Goal: Information Seeking & Learning: Learn about a topic

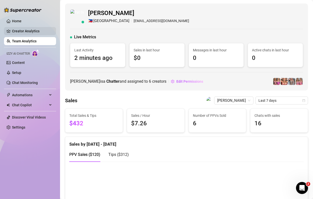
click at [29, 34] on link "Creator Analytics" at bounding box center [32, 31] width 40 height 8
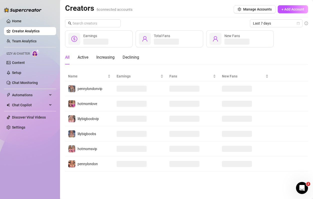
click at [26, 41] on link "Team Analytics" at bounding box center [24, 41] width 25 height 4
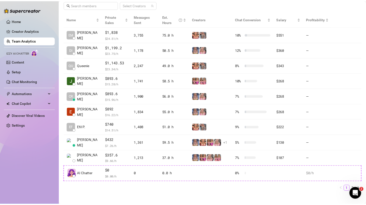
scroll to position [115, 0]
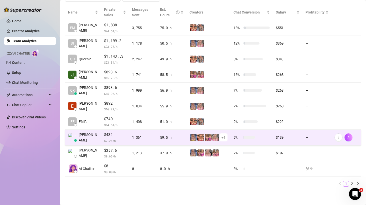
click at [92, 137] on td "[PERSON_NAME]" at bounding box center [83, 138] width 36 height 16
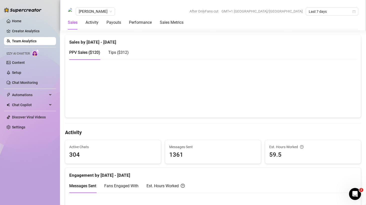
scroll to position [102, 0]
click at [313, 101] on canvas at bounding box center [213, 89] width 288 height 50
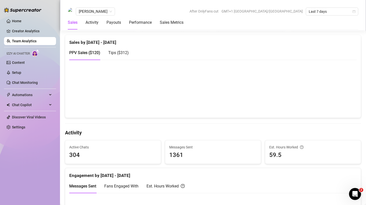
click at [121, 53] on span "Tips ( $312 )" at bounding box center [118, 52] width 21 height 5
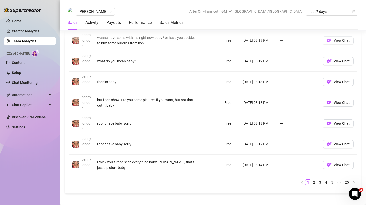
scroll to position [444, 0]
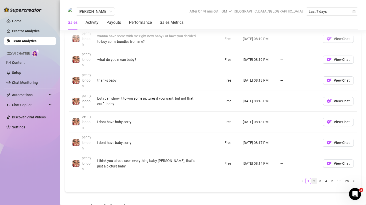
click at [313, 181] on link "2" at bounding box center [315, 181] width 6 height 6
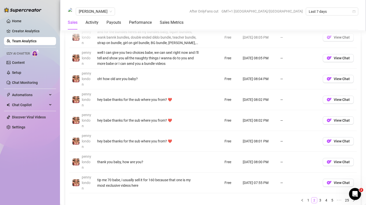
scroll to position [453, 0]
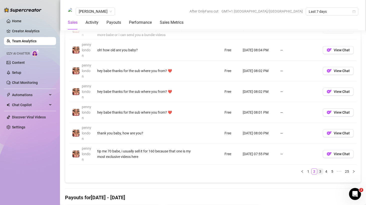
click at [313, 173] on link "3" at bounding box center [321, 172] width 6 height 6
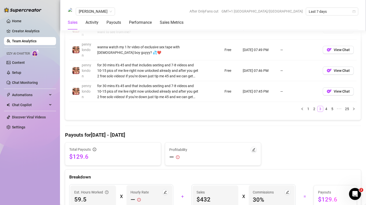
scroll to position [517, 0]
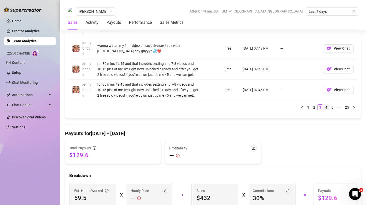
click at [313, 109] on link "4" at bounding box center [327, 108] width 6 height 6
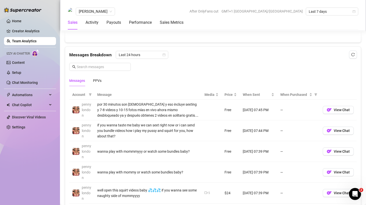
scroll to position [310, 0]
click at [313, 111] on td "—" at bounding box center [299, 110] width 43 height 21
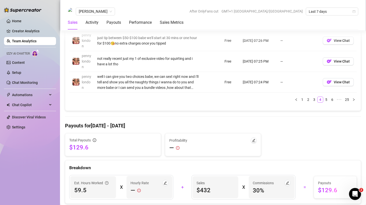
scroll to position [525, 0]
click at [313, 100] on link "5" at bounding box center [327, 100] width 6 height 6
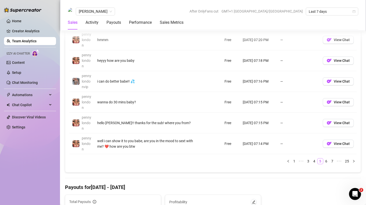
scroll to position [466, 0]
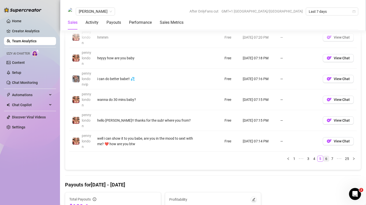
click at [313, 161] on link "6" at bounding box center [327, 159] width 6 height 6
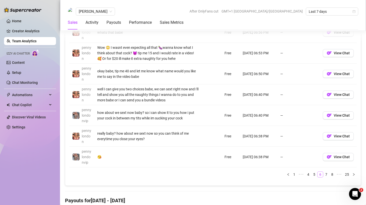
scroll to position [458, 0]
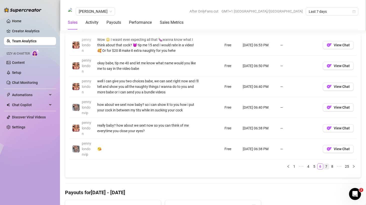
click at [313, 167] on link "7" at bounding box center [327, 167] width 6 height 6
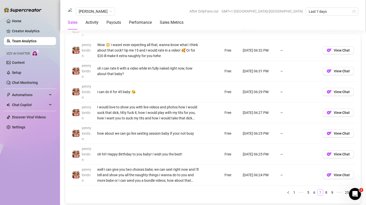
scroll to position [438, 0]
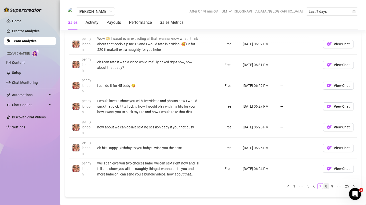
click at [313, 188] on link "8" at bounding box center [327, 186] width 6 height 6
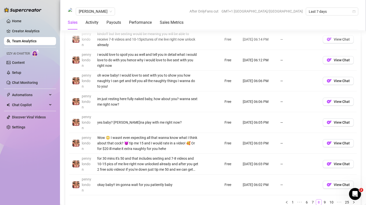
scroll to position [432, 0]
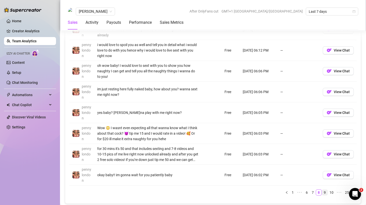
click at [313, 193] on link "9" at bounding box center [325, 193] width 6 height 6
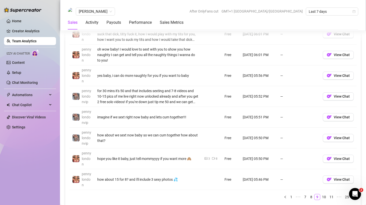
scroll to position [428, 0]
click at [313, 198] on link "10" at bounding box center [324, 197] width 7 height 6
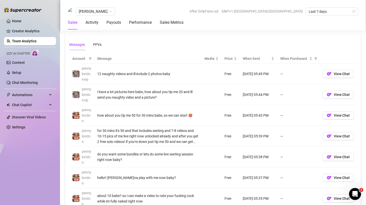
scroll to position [345, 0]
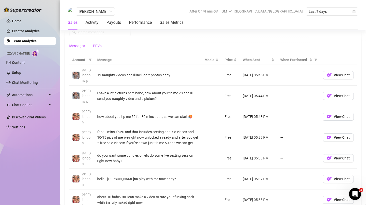
click at [94, 46] on div "PPVs" at bounding box center [97, 46] width 9 height 6
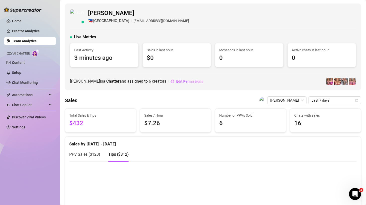
scroll to position [62, 0]
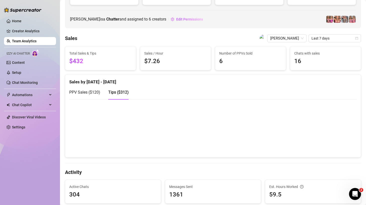
click at [313, 135] on canvas at bounding box center [213, 128] width 288 height 50
click at [313, 119] on canvas at bounding box center [213, 128] width 288 height 50
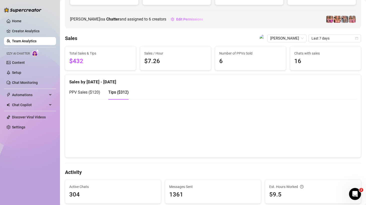
click at [313, 119] on canvas at bounding box center [213, 128] width 288 height 50
click at [93, 92] on span "PPV Sales ( $120 )" at bounding box center [84, 92] width 31 height 5
click at [127, 95] on div "Tips ( $312 )" at bounding box center [118, 92] width 21 height 6
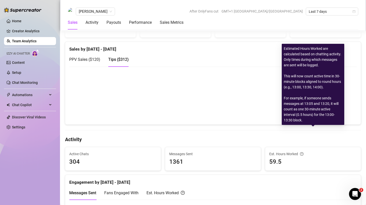
scroll to position [80, 0]
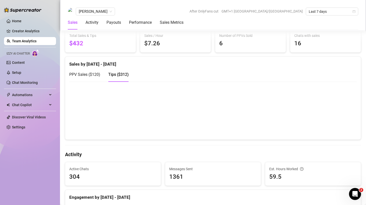
click at [92, 74] on span "PPV Sales ( $120 )" at bounding box center [84, 74] width 31 height 5
click at [122, 74] on span "Tips ( $312 )" at bounding box center [118, 74] width 21 height 5
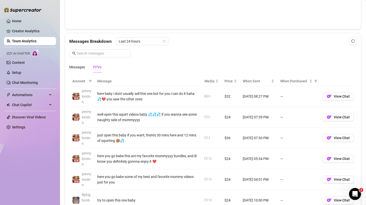
scroll to position [0, 0]
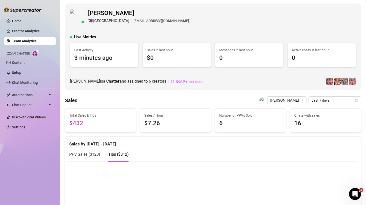
click at [37, 42] on link "Team Analytics" at bounding box center [24, 41] width 25 height 4
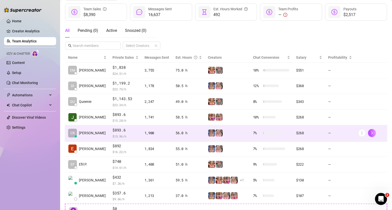
scroll to position [65, 0]
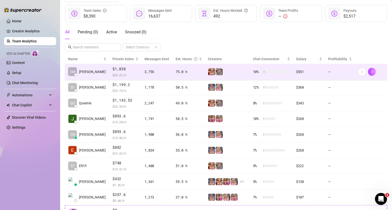
click at [126, 73] on span "$ 24.51 /h" at bounding box center [125, 74] width 26 height 5
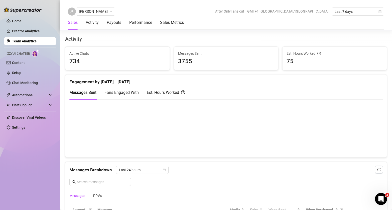
scroll to position [195, 0]
click at [168, 93] on div "Est. Hours Worked" at bounding box center [166, 93] width 38 height 6
